Goal: Information Seeking & Learning: Learn about a topic

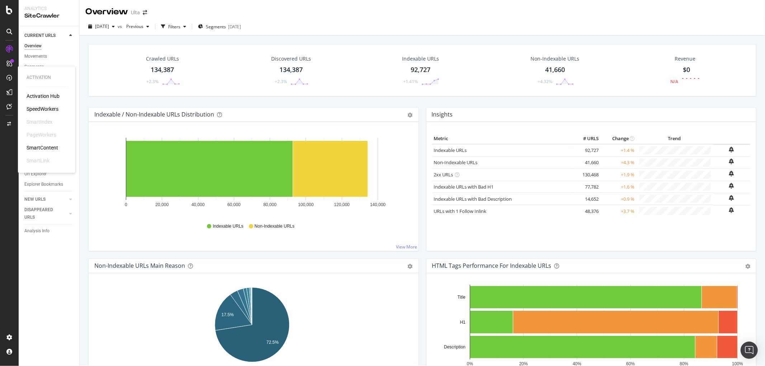
click at [40, 108] on div "SpeedWorkers" at bounding box center [43, 109] width 32 height 7
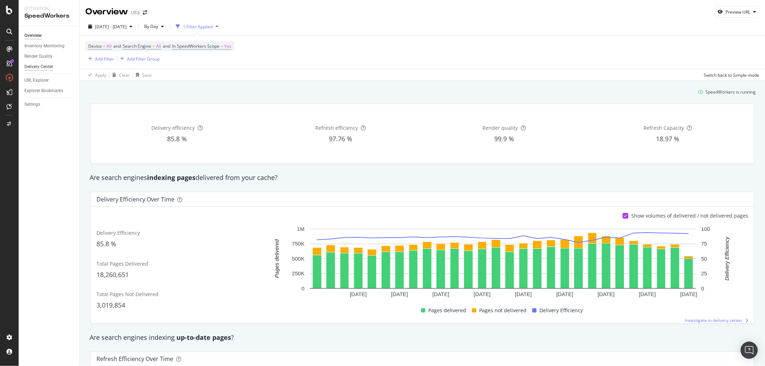
click at [45, 66] on div "Delivery Center" at bounding box center [38, 67] width 29 height 8
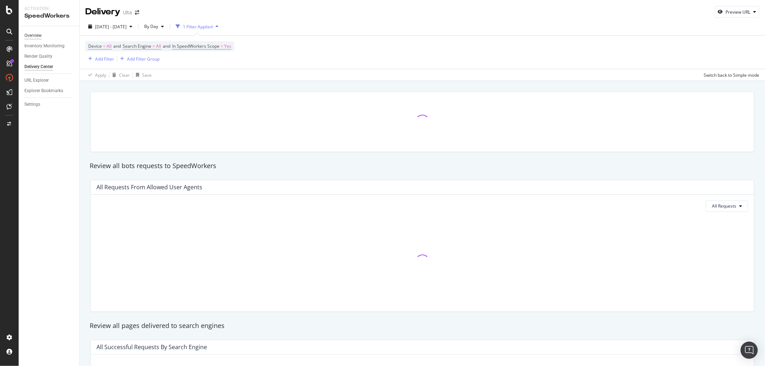
click at [35, 38] on div "Overview" at bounding box center [32, 36] width 17 height 8
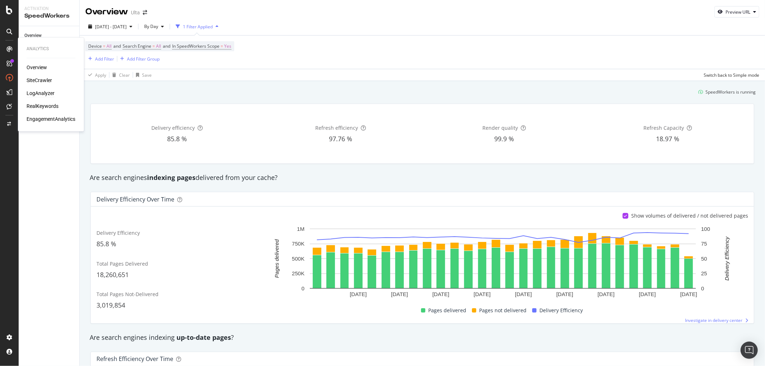
click at [44, 92] on div "LogAnalyzer" at bounding box center [41, 93] width 28 height 7
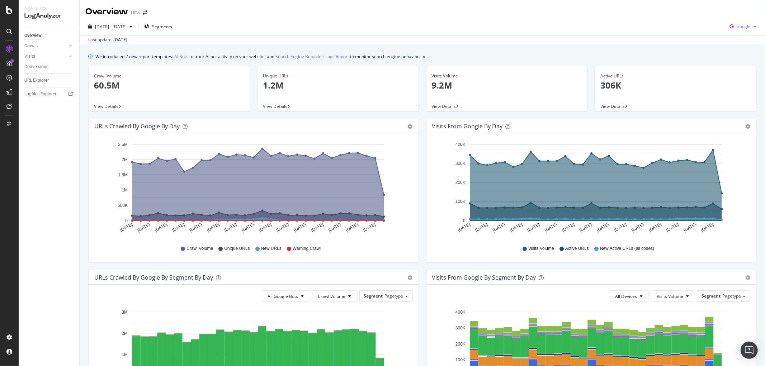
click at [736, 26] on span "Google" at bounding box center [743, 26] width 14 height 6
click at [738, 65] on span "OpenAI" at bounding box center [743, 67] width 27 height 6
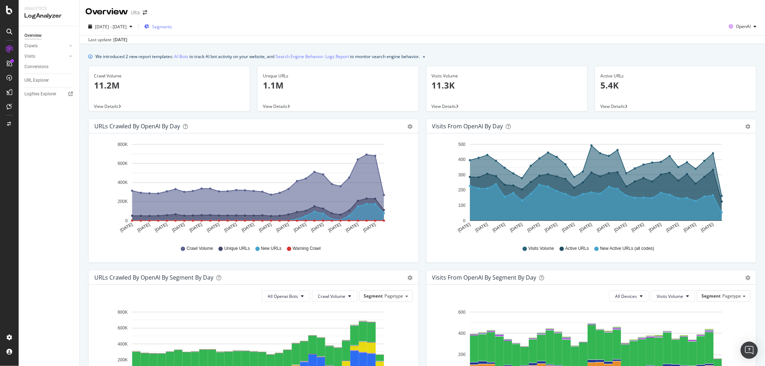
click at [172, 31] on div "Segments" at bounding box center [158, 26] width 28 height 11
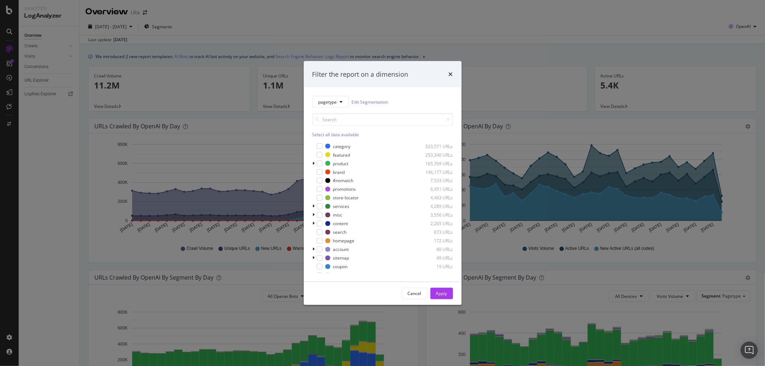
click at [310, 163] on div "pagetype Edit Segmentation Select all data available category 523,571 URLs feat…" at bounding box center [383, 184] width 158 height 194
click at [320, 163] on div "modal" at bounding box center [320, 164] width 6 height 6
click at [452, 298] on button "Apply" at bounding box center [441, 293] width 23 height 11
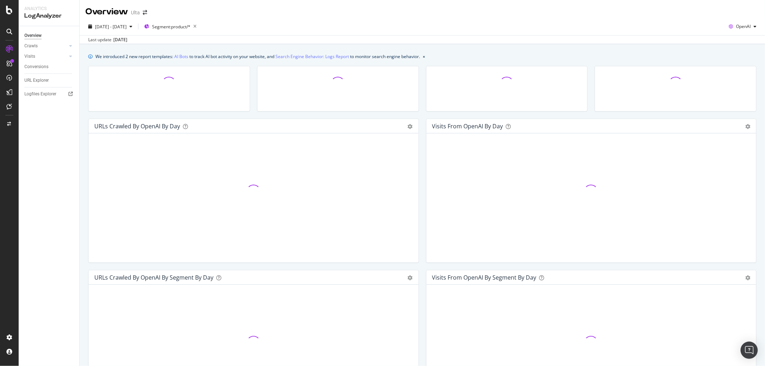
click at [449, 293] on div at bounding box center [591, 342] width 318 height 105
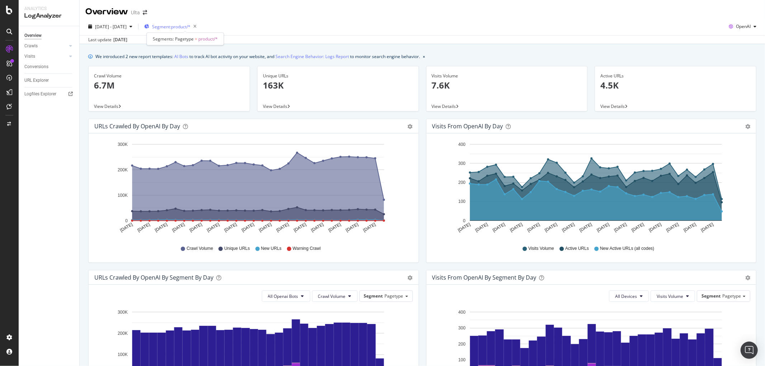
click at [190, 25] on span "Segment: product/*" at bounding box center [171, 27] width 38 height 6
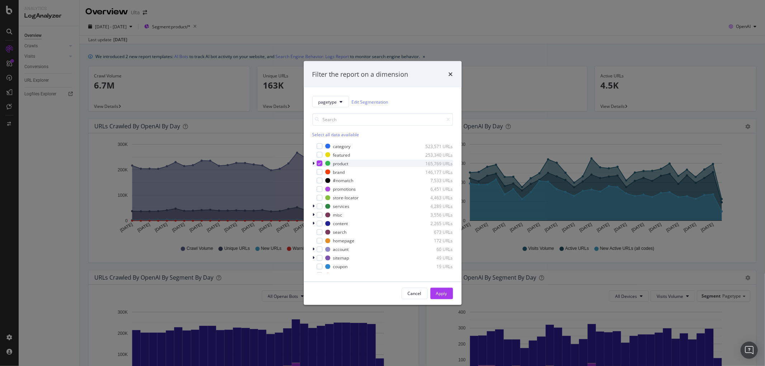
click at [320, 164] on icon "modal" at bounding box center [319, 164] width 3 height 4
click at [319, 176] on div "brand 146,177 URLs" at bounding box center [382, 171] width 141 height 7
click at [440, 300] on div "Cancel Apply" at bounding box center [383, 293] width 158 height 23
click at [440, 299] on div "Cancel Apply" at bounding box center [383, 293] width 158 height 23
click at [441, 290] on div "Apply" at bounding box center [441, 293] width 11 height 6
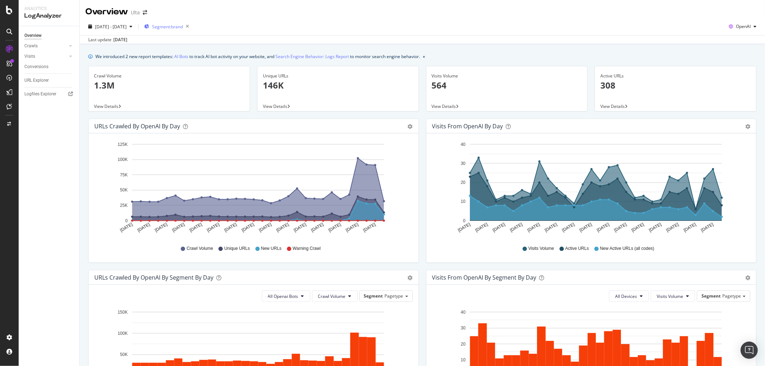
click at [187, 30] on div "Segment: brand" at bounding box center [168, 27] width 48 height 10
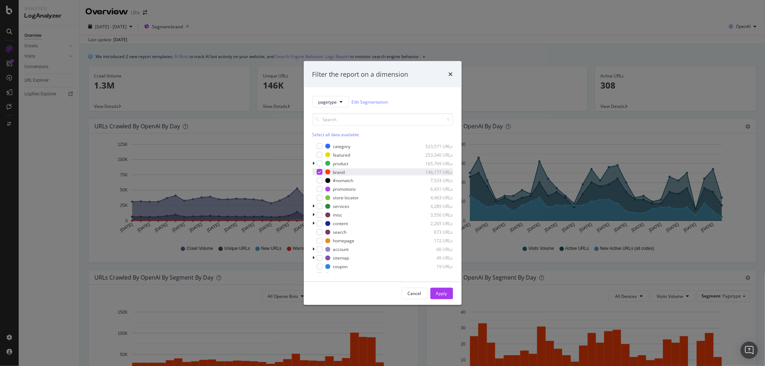
click at [319, 172] on icon "modal" at bounding box center [319, 172] width 3 height 4
click at [322, 146] on div "category 523,571 URLs" at bounding box center [382, 146] width 141 height 7
click at [445, 290] on div "Apply" at bounding box center [441, 293] width 11 height 6
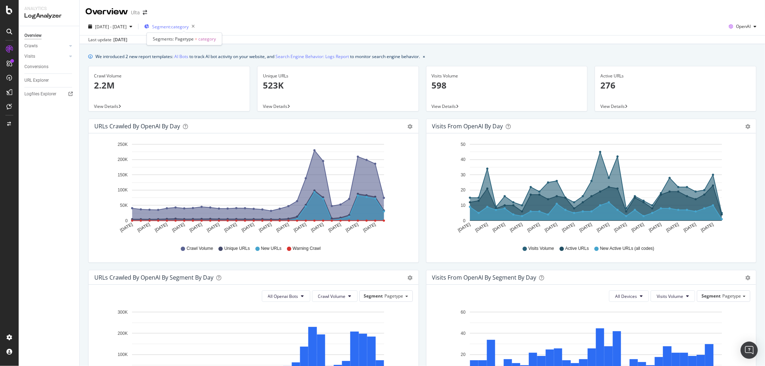
click at [185, 25] on span "Segment: category" at bounding box center [170, 27] width 37 height 6
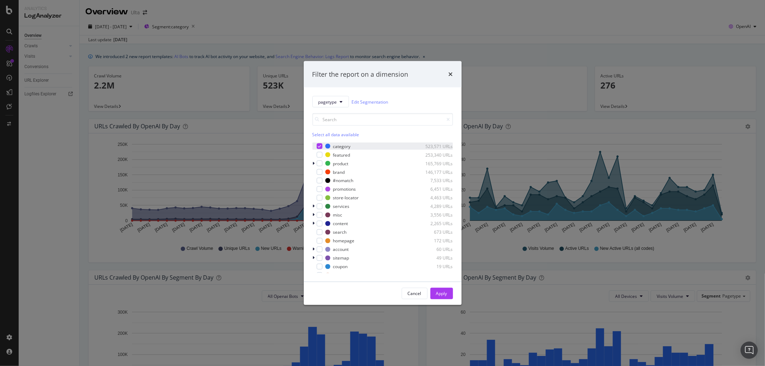
click at [323, 147] on div "category 523,571 URLs" at bounding box center [382, 146] width 141 height 7
click at [338, 241] on div "homepage" at bounding box center [344, 241] width 22 height 6
click at [443, 291] on div "Apply" at bounding box center [441, 293] width 11 height 6
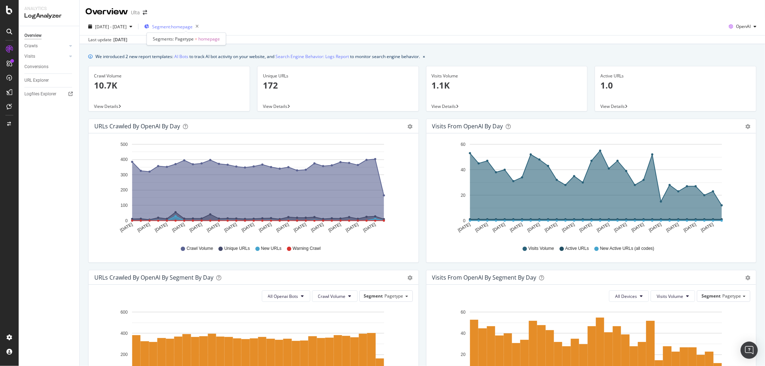
click at [187, 25] on span "Segment: homepage" at bounding box center [172, 27] width 41 height 6
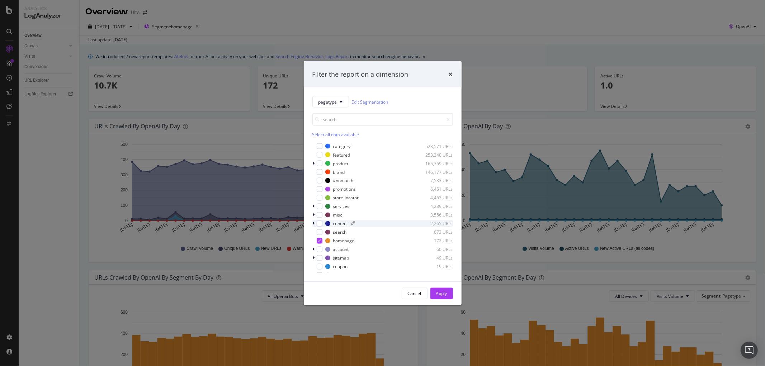
drag, startPoint x: 318, startPoint y: 241, endPoint x: 353, endPoint y: 225, distance: 38.3
click at [319, 241] on icon "modal" at bounding box center [319, 241] width 3 height 4
drag, startPoint x: 319, startPoint y: 174, endPoint x: 368, endPoint y: 221, distance: 68.2
click at [319, 173] on div "modal" at bounding box center [320, 172] width 6 height 6
click at [436, 296] on div "Apply" at bounding box center [441, 293] width 11 height 6
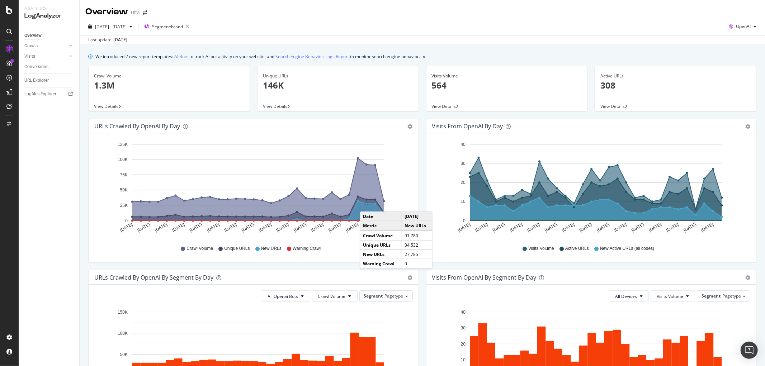
click at [367, 204] on circle "A chart." at bounding box center [366, 204] width 2 height 2
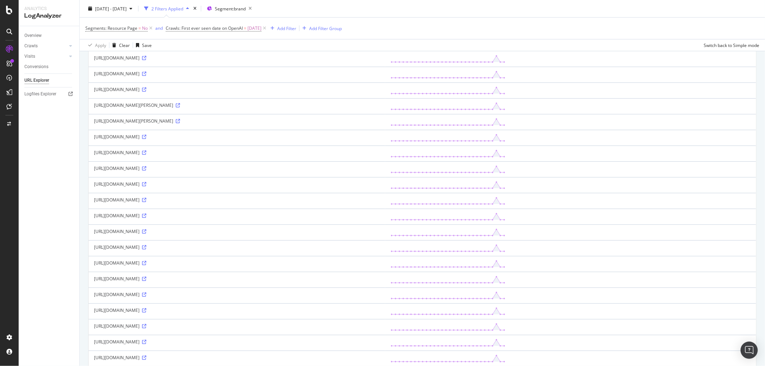
scroll to position [594, 0]
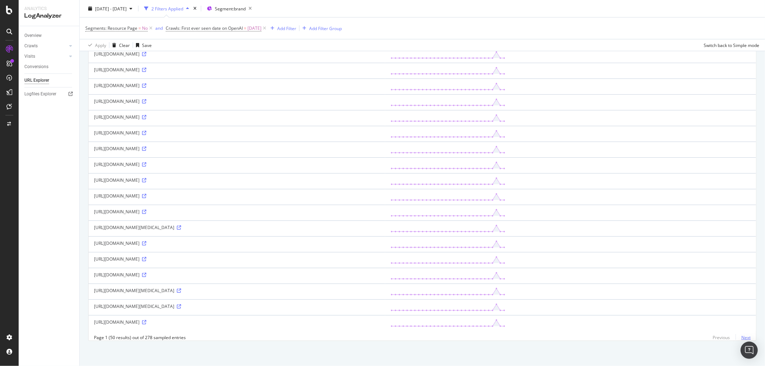
click at [737, 336] on link "Next" at bounding box center [742, 337] width 15 height 10
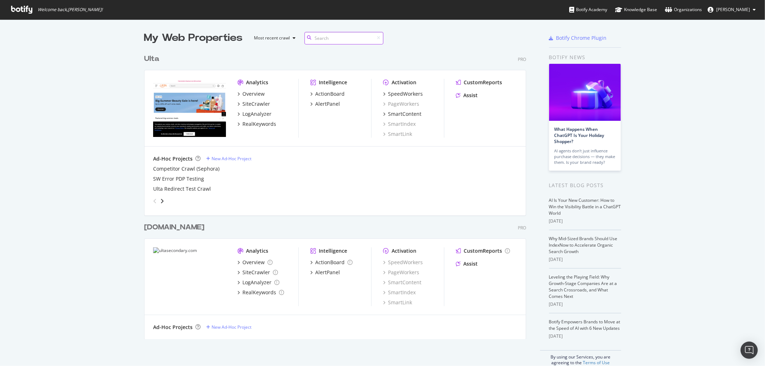
scroll to position [288, 381]
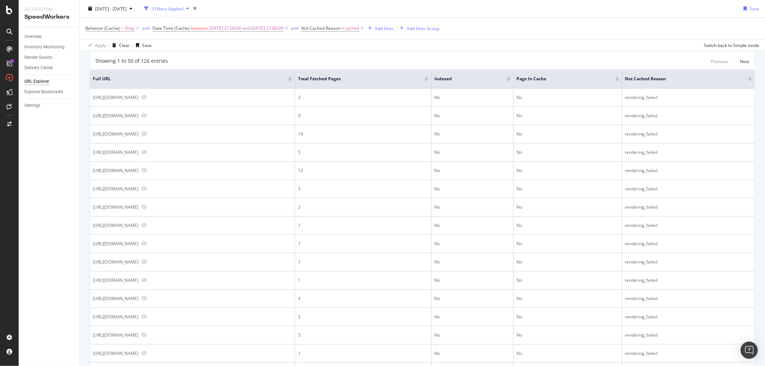
scroll to position [40, 0]
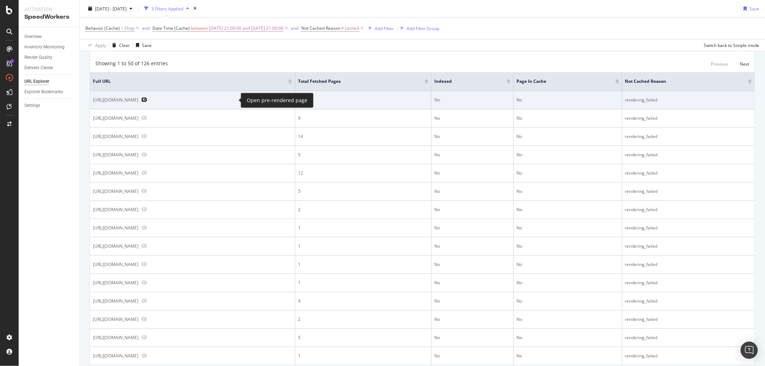
click at [147, 100] on icon "Preview https://www.ulta.com/shop/skin-care/treatment-serums/face-masks" at bounding box center [144, 99] width 6 height 5
drag, startPoint x: 227, startPoint y: 100, endPoint x: 97, endPoint y: 102, distance: 130.1
click at [97, 102] on div "https://www.ulta.com/shop/skin-care/treatment-serums/face-masks" at bounding box center [116, 100] width 46 height 6
drag, startPoint x: 94, startPoint y: 100, endPoint x: 231, endPoint y: 104, distance: 136.3
click at [231, 104] on td "[URL][DOMAIN_NAME]" at bounding box center [192, 100] width 205 height 18
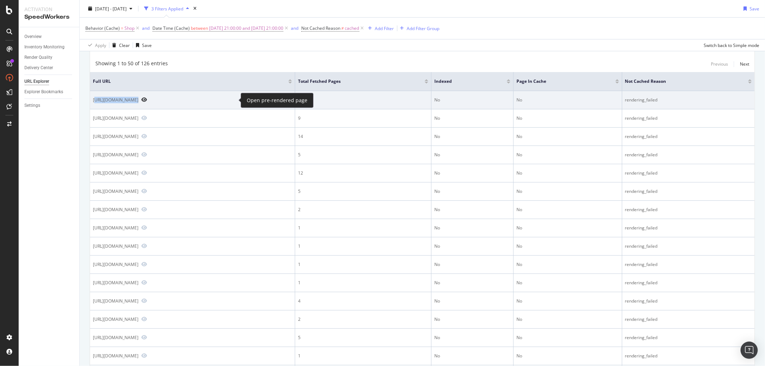
copy div "ttps://www.ulta.com/shop/skin-care/treatment-serums/face-masks"
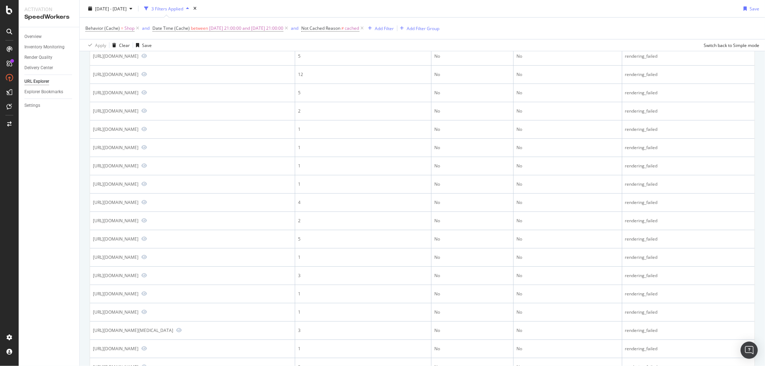
scroll to position [0, 0]
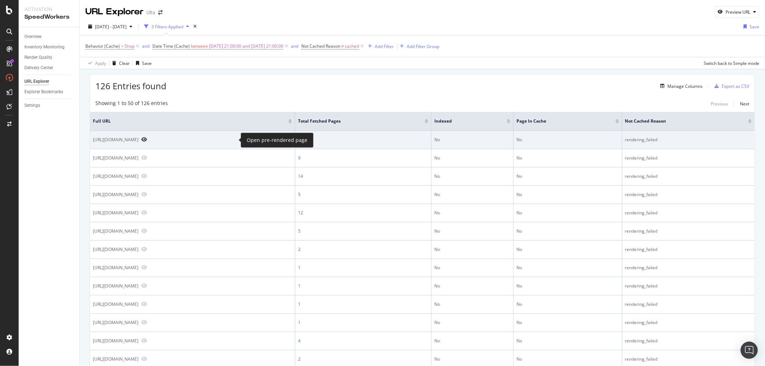
click at [147, 137] on span at bounding box center [142, 140] width 9 height 6
click at [147, 139] on icon "Preview https://www.ulta.com/shop/skin-care/treatment-serums/face-masks" at bounding box center [144, 139] width 6 height 5
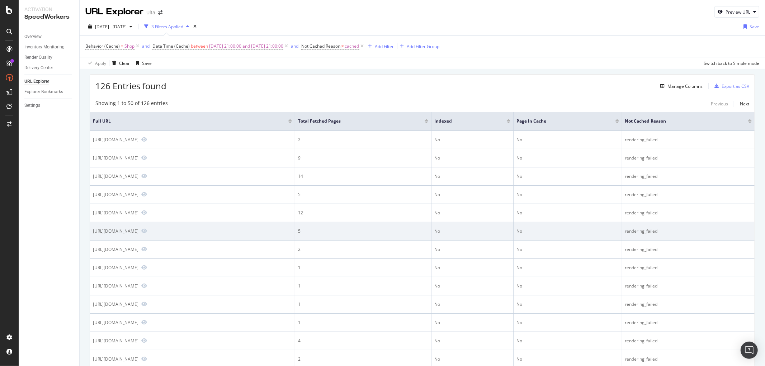
drag, startPoint x: 182, startPoint y: 231, endPoint x: 125, endPoint y: 228, distance: 56.3
click at [125, 228] on div "https://www.ulta.com/shop/tools-brushes/all" at bounding box center [116, 231] width 46 height 6
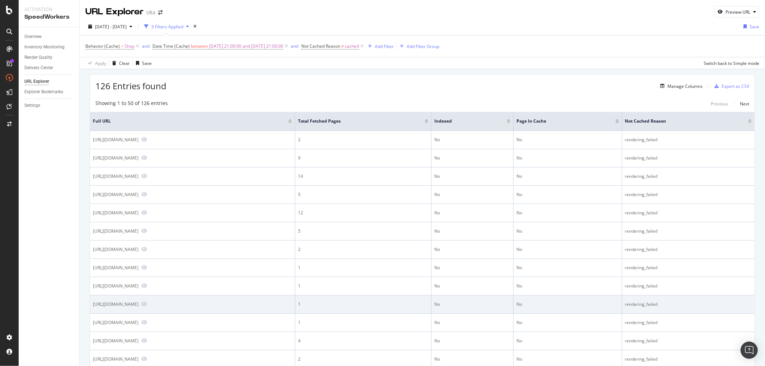
drag, startPoint x: 218, startPoint y: 304, endPoint x: 139, endPoint y: 305, distance: 78.9
click at [138, 303] on div "https://www.ulta.com/shop/hair/shampoo-conditioner/co-wash" at bounding box center [116, 304] width 46 height 6
drag, startPoint x: 94, startPoint y: 306, endPoint x: 219, endPoint y: 301, distance: 125.6
click at [138, 301] on div "https://www.ulta.com/shop/hair/shampoo-conditioner/co-wash" at bounding box center [116, 304] width 46 height 6
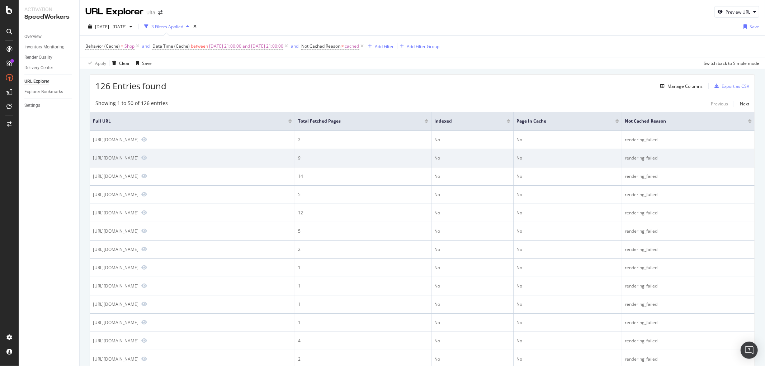
copy div "https://www.ulta.com/shop/hair/shampoo-conditioner/co-wash"
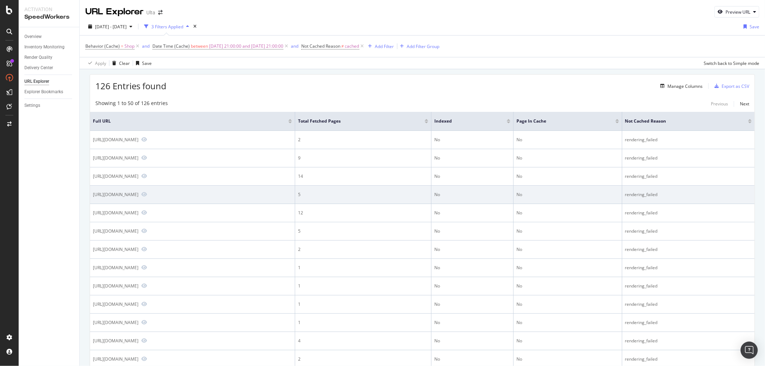
drag, startPoint x: 176, startPoint y: 195, endPoint x: 91, endPoint y: 191, distance: 84.7
click at [91, 191] on td "https://www.ulta.com/shop/makeup/eyes" at bounding box center [192, 195] width 205 height 18
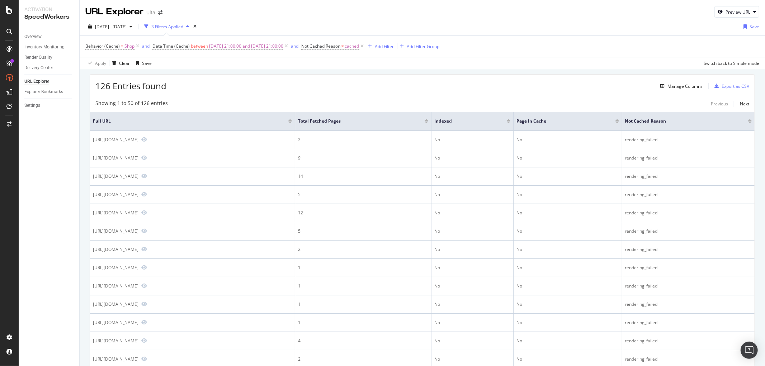
copy div "https://www.ulta.com/shop/makeup/eyes"
click at [46, 64] on div "Delivery Center" at bounding box center [38, 68] width 29 height 8
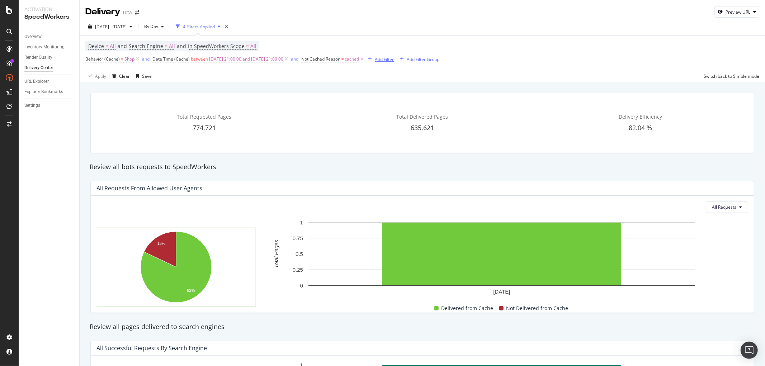
click at [394, 57] on div "Add Filter" at bounding box center [384, 59] width 19 height 6
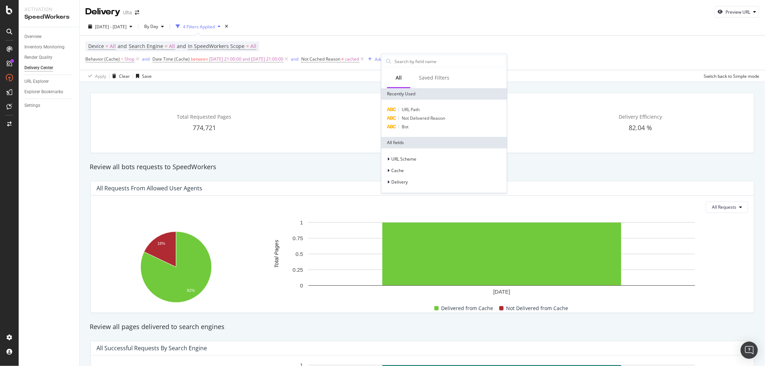
drag, startPoint x: 543, startPoint y: 41, endPoint x: 515, endPoint y: 65, distance: 37.3
click at [543, 41] on div "Device = All and Search Engine = All and In SpeedWorkers Scope = All Behavior (…" at bounding box center [422, 52] width 674 height 34
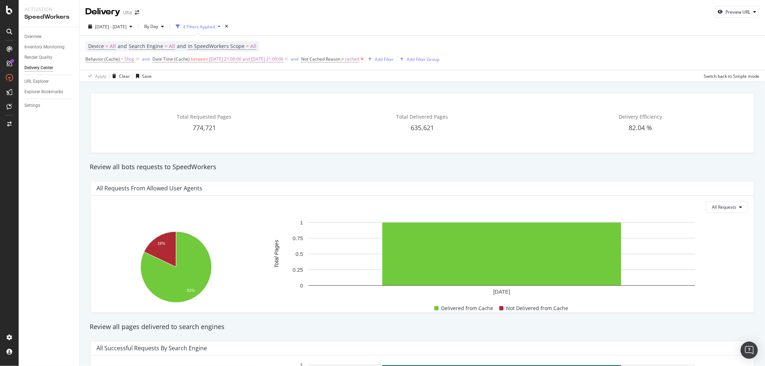
click at [365, 58] on icon at bounding box center [362, 59] width 6 height 7
click at [289, 58] on icon at bounding box center [286, 59] width 6 height 7
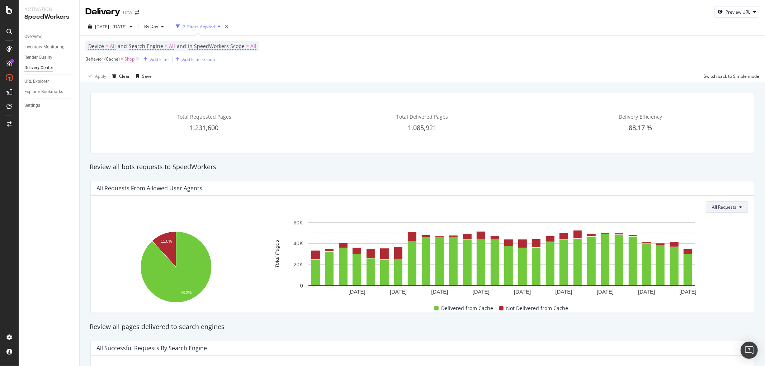
click at [688, 205] on span "All Requests" at bounding box center [724, 207] width 24 height 6
click at [688, 278] on rect "A chart." at bounding box center [501, 258] width 483 height 79
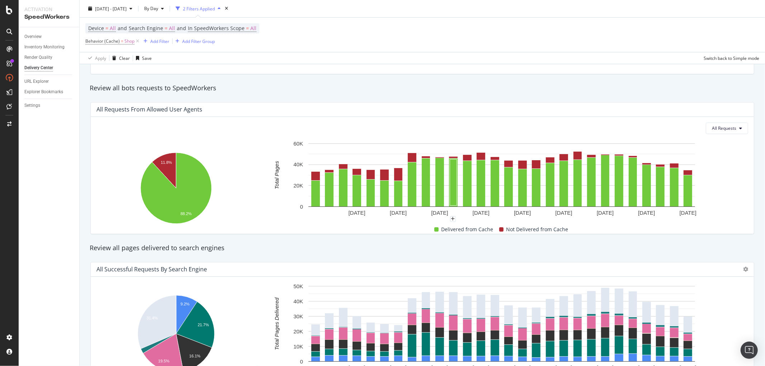
scroll to position [80, 0]
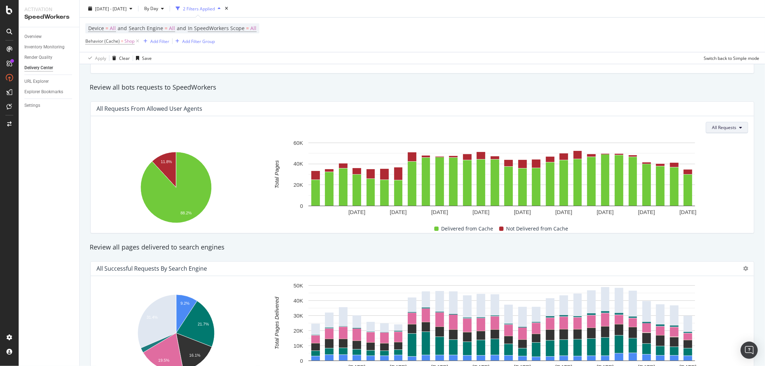
click at [688, 133] on button "All Requests" at bounding box center [726, 127] width 42 height 11
click at [688, 156] on span "Delivered" at bounding box center [731, 156] width 28 height 6
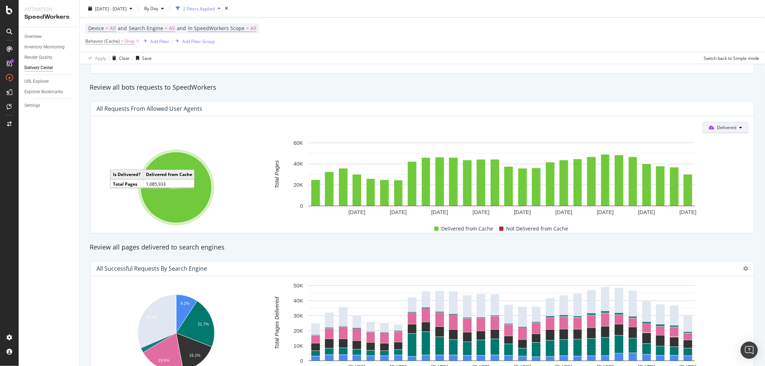
click at [688, 125] on button "Delivered" at bounding box center [725, 127] width 46 height 11
click at [688, 142] on span "All Requests" at bounding box center [722, 142] width 39 height 6
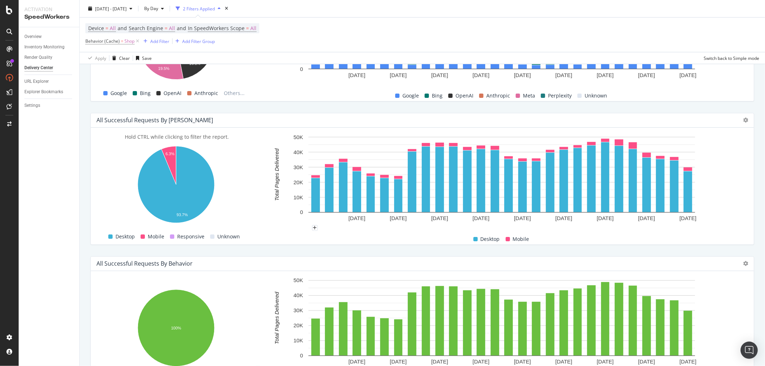
scroll to position [67, 0]
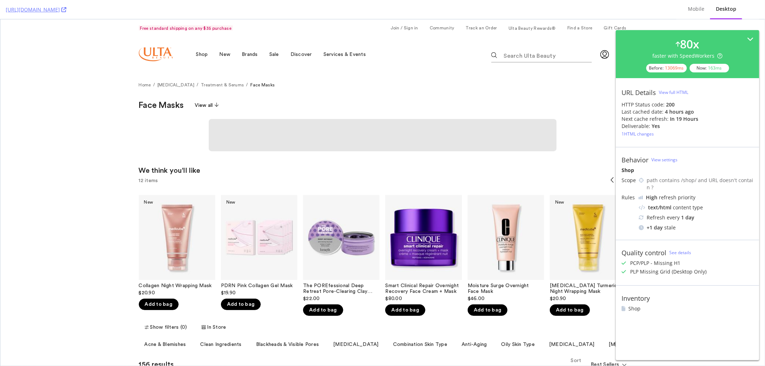
click at [54, 93] on div "Home Skin Care Treatment & Serums Face Masks" at bounding box center [382, 82] width 764 height 23
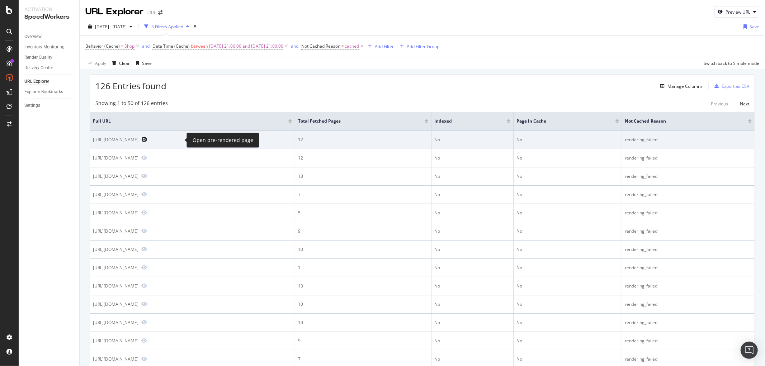
click at [147, 140] on icon "Preview https://www.ulta.com/shop/gifts/by-price" at bounding box center [144, 139] width 6 height 5
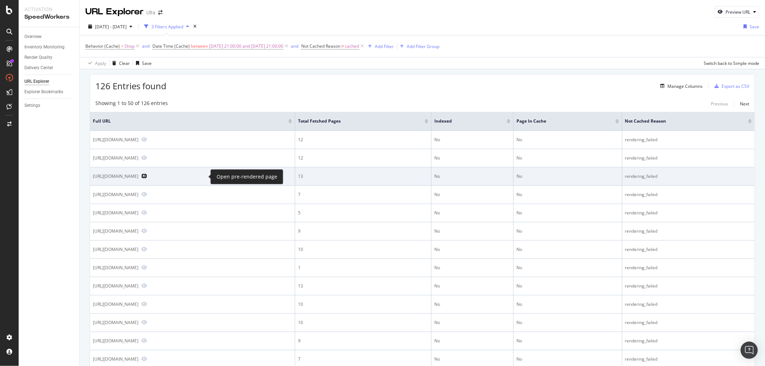
click at [147, 177] on icon "Preview https://www.ulta.com/shop/makeup/face/foundation" at bounding box center [144, 176] width 6 height 5
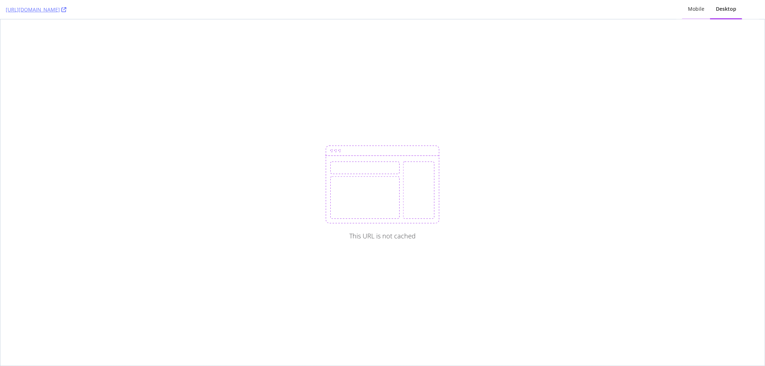
click at [701, 6] on div "Mobile" at bounding box center [696, 8] width 16 height 7
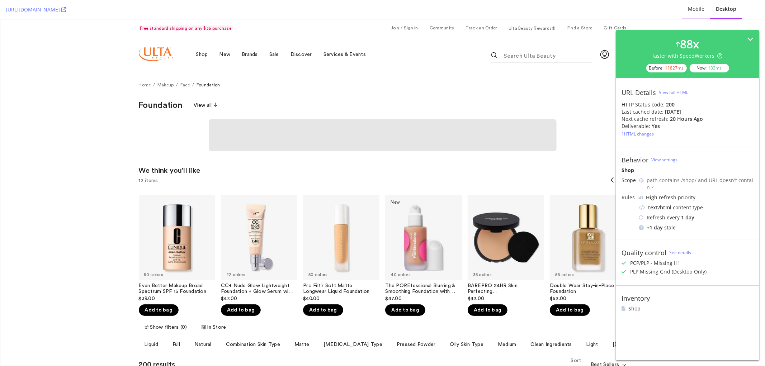
click at [694, 8] on div "Mobile" at bounding box center [696, 8] width 16 height 7
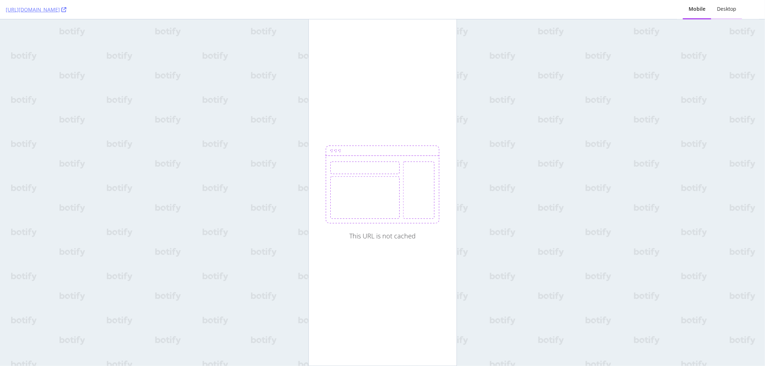
click at [722, 6] on div "Desktop" at bounding box center [726, 8] width 19 height 7
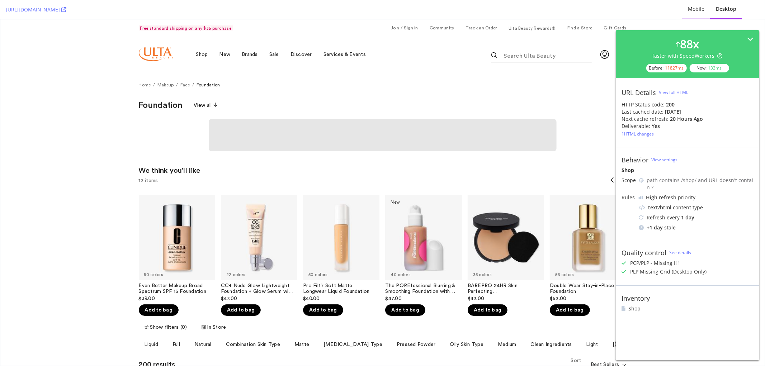
click at [702, 9] on div "Mobile" at bounding box center [696, 8] width 16 height 7
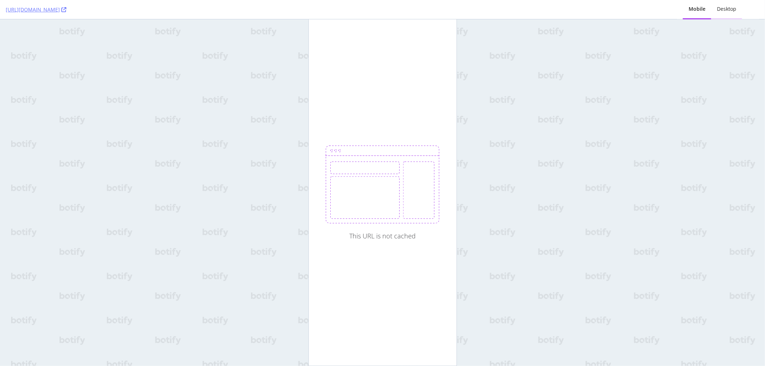
click at [722, 8] on div "Desktop" at bounding box center [726, 8] width 19 height 7
